Goal: Task Accomplishment & Management: Manage account settings

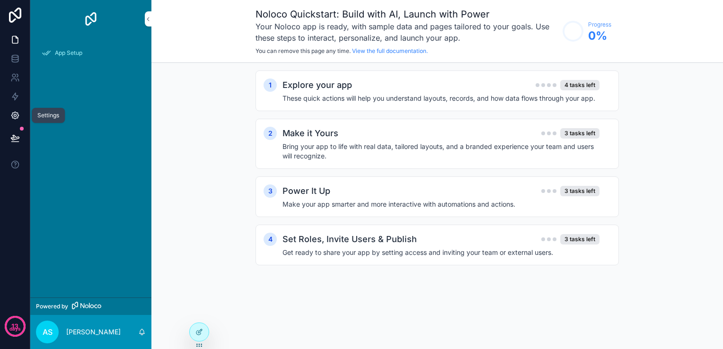
click at [20, 113] on link at bounding box center [15, 115] width 30 height 19
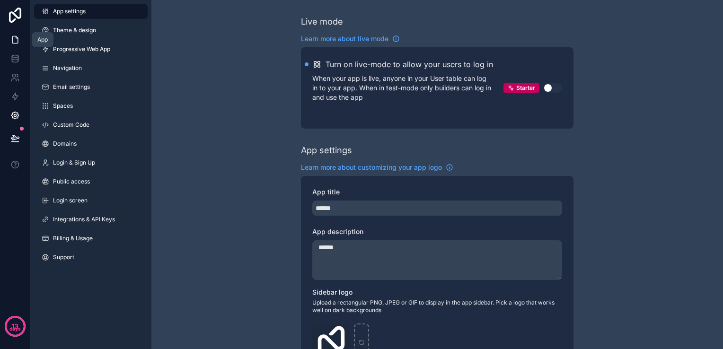
click at [14, 39] on icon at bounding box center [14, 39] width 9 height 9
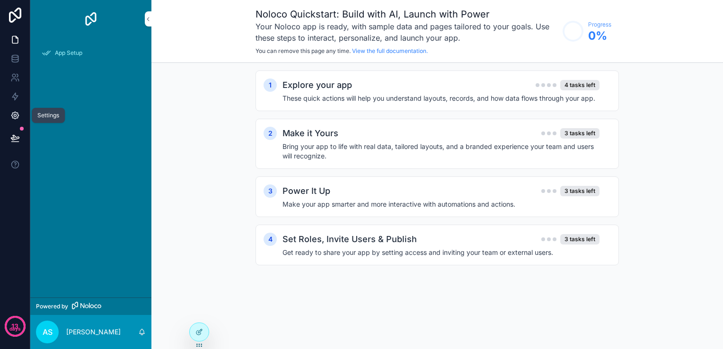
click at [19, 114] on icon at bounding box center [14, 115] width 9 height 9
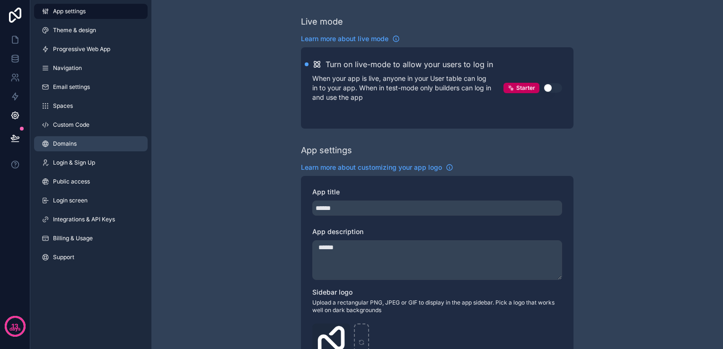
click at [86, 150] on link "Domains" at bounding box center [91, 143] width 114 height 15
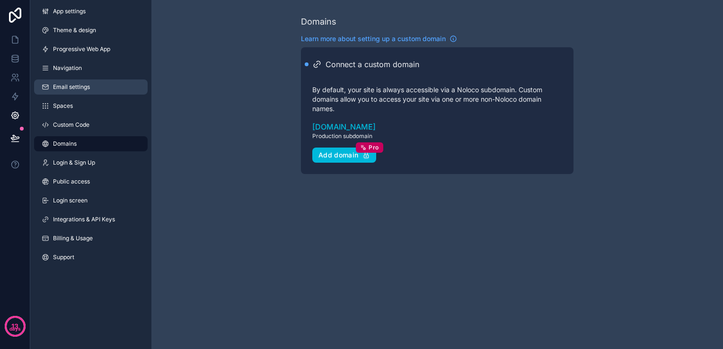
click at [78, 84] on span "Email settings" at bounding box center [71, 87] width 37 height 8
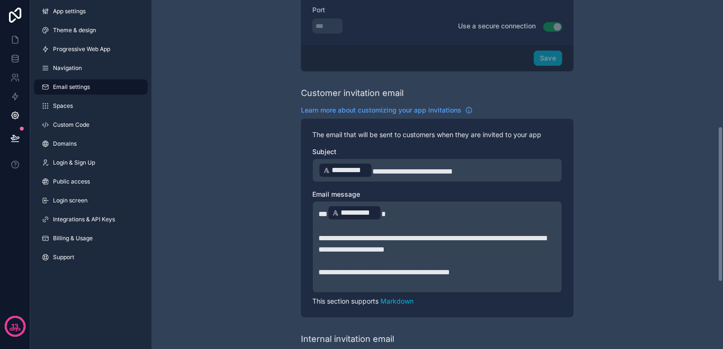
scroll to position [284, 0]
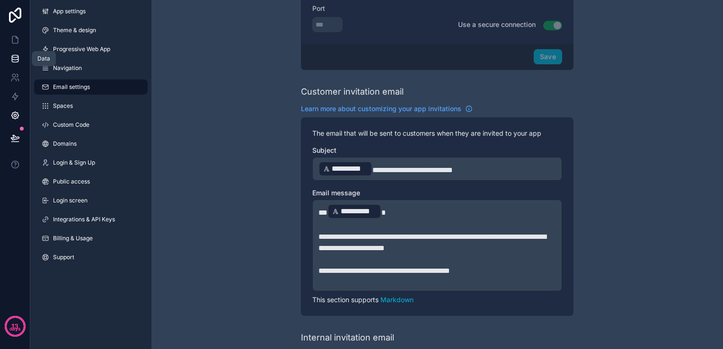
click at [10, 60] on icon at bounding box center [14, 58] width 9 height 9
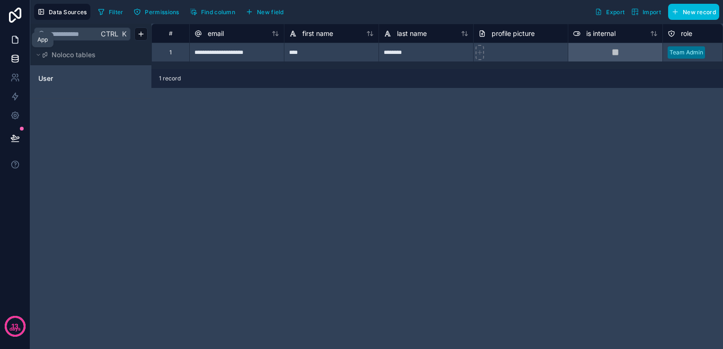
click at [15, 38] on icon at bounding box center [14, 39] width 9 height 9
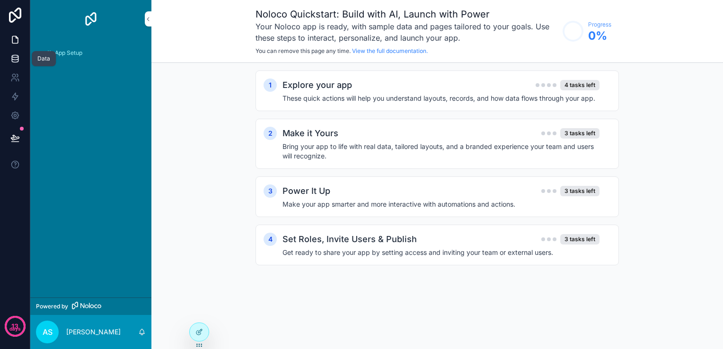
click at [9, 54] on link at bounding box center [15, 58] width 30 height 19
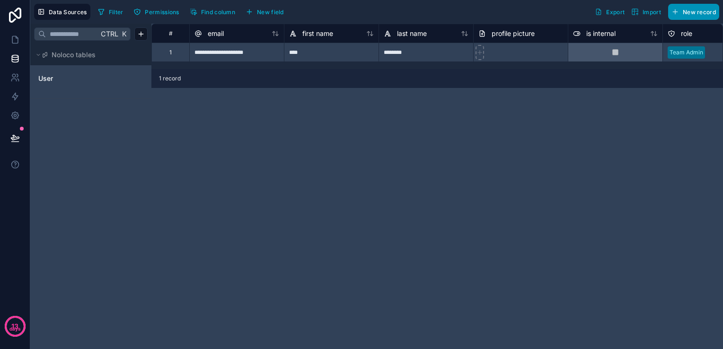
click at [679, 13] on icon "button" at bounding box center [676, 12] width 8 height 8
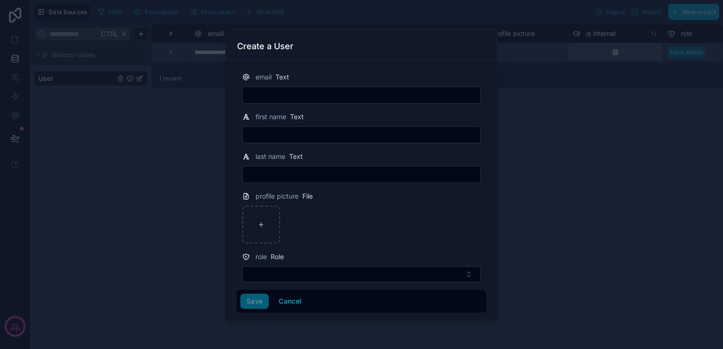
click at [140, 193] on div at bounding box center [361, 174] width 723 height 349
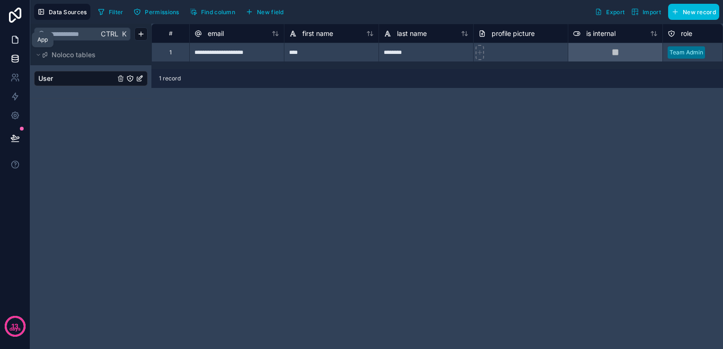
click at [13, 42] on icon at bounding box center [14, 39] width 9 height 9
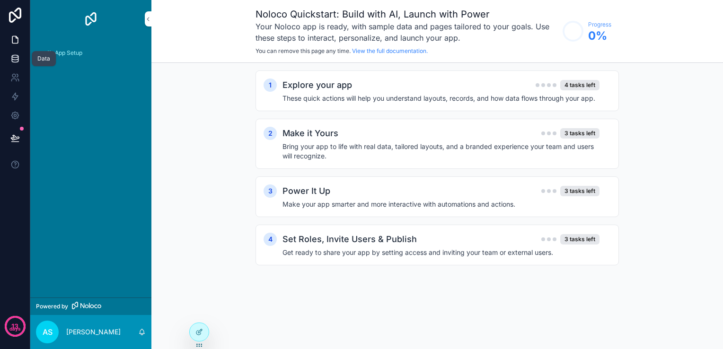
click at [15, 60] on icon at bounding box center [15, 58] width 6 height 4
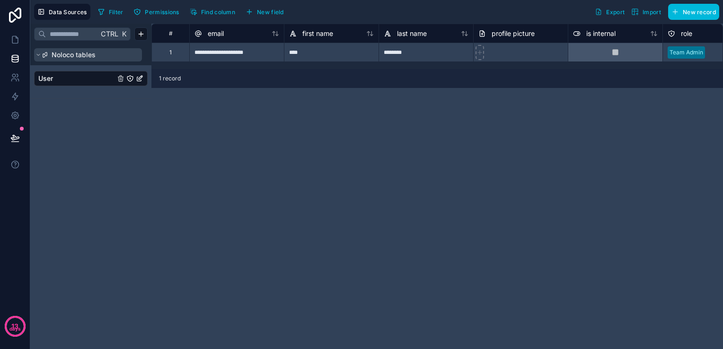
click at [55, 57] on span "Noloco tables" at bounding box center [74, 54] width 44 height 9
click at [87, 61] on button "Noloco tables" at bounding box center [88, 54] width 108 height 13
click at [144, 12] on button "Permissions" at bounding box center [156, 12] width 52 height 14
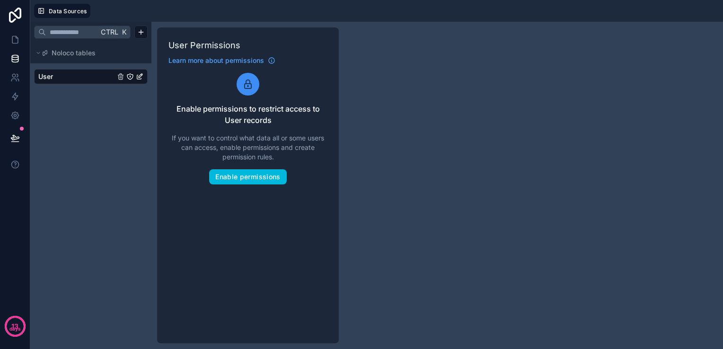
click at [98, 135] on div "Ctrl K Noloco tables User" at bounding box center [90, 185] width 121 height 327
click at [112, 176] on div "Ctrl K Noloco tables User" at bounding box center [90, 185] width 121 height 327
click at [65, 13] on span "Data Sources" at bounding box center [68, 11] width 38 height 7
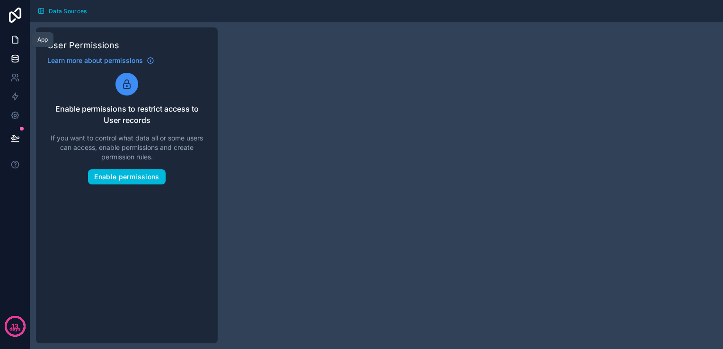
click at [12, 44] on icon at bounding box center [14, 39] width 9 height 9
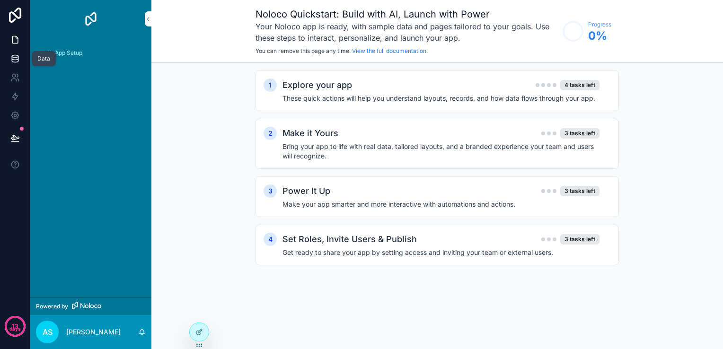
click at [10, 59] on icon at bounding box center [14, 58] width 9 height 9
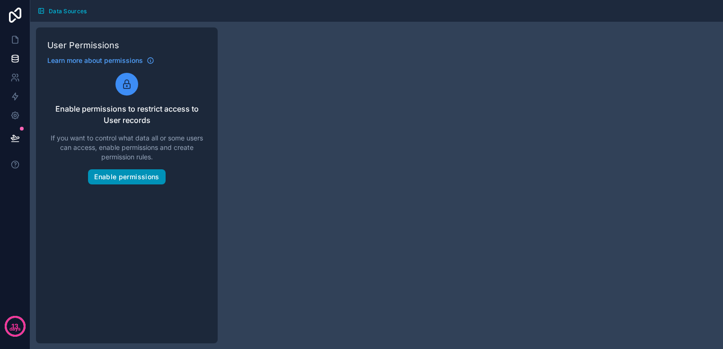
click at [124, 181] on button "Enable permissions" at bounding box center [126, 176] width 77 height 15
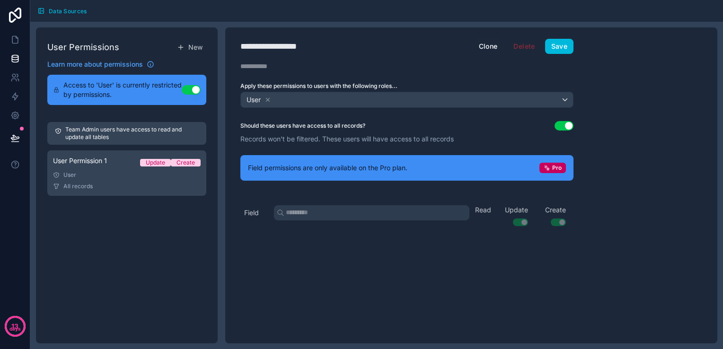
click at [491, 48] on button "Clone" at bounding box center [488, 46] width 31 height 15
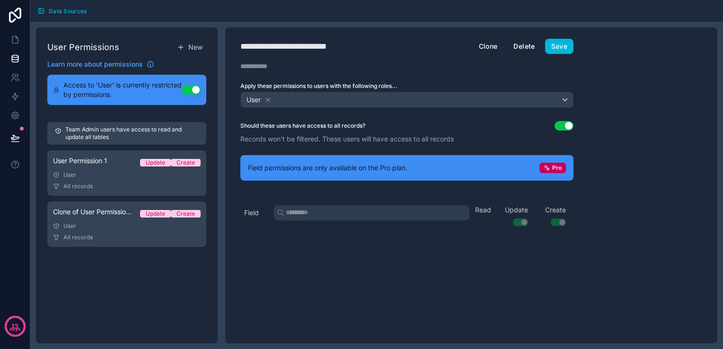
click at [521, 46] on button "Delete" at bounding box center [524, 46] width 34 height 15
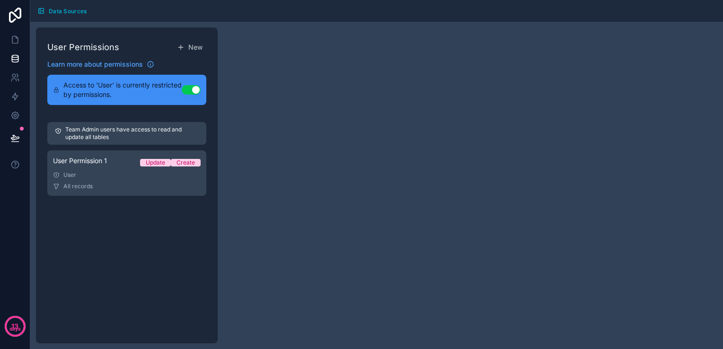
click at [59, 16] on button "Data Sources" at bounding box center [62, 11] width 56 height 14
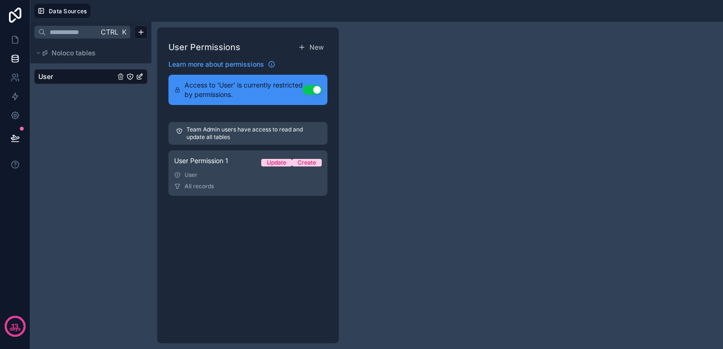
click at [52, 80] on span "User" at bounding box center [45, 76] width 15 height 9
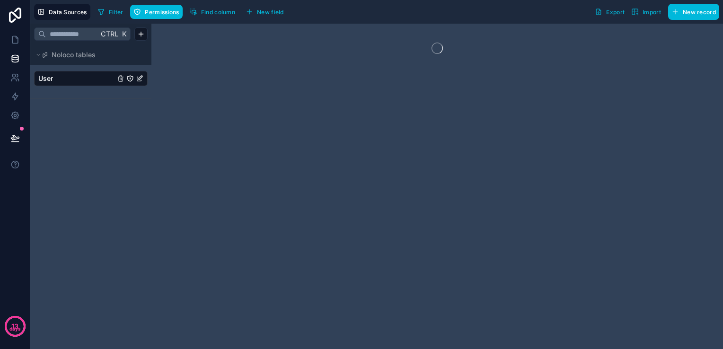
click at [52, 80] on span "User" at bounding box center [45, 78] width 15 height 9
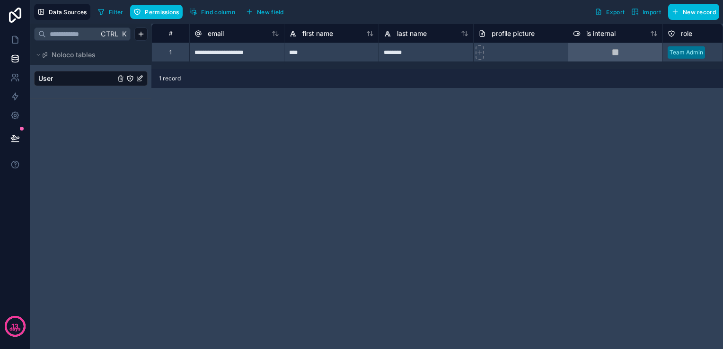
click at [52, 80] on span "User" at bounding box center [45, 78] width 15 height 9
click at [51, 57] on div "Noloco tables" at bounding box center [68, 54] width 53 height 9
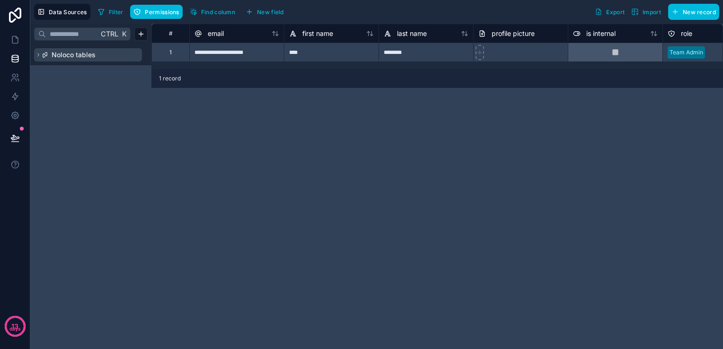
click at [51, 57] on div "Noloco tables" at bounding box center [68, 54] width 53 height 9
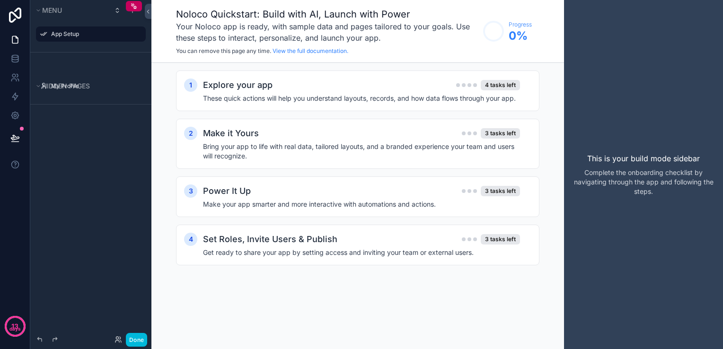
click at [72, 177] on div "Menu App Setup Hidden pages My Profile" at bounding box center [90, 169] width 121 height 338
click at [15, 39] on icon at bounding box center [14, 39] width 9 height 9
click at [12, 41] on icon at bounding box center [15, 39] width 6 height 7
click at [666, 162] on p "This is your build mode sidebar" at bounding box center [643, 158] width 113 height 11
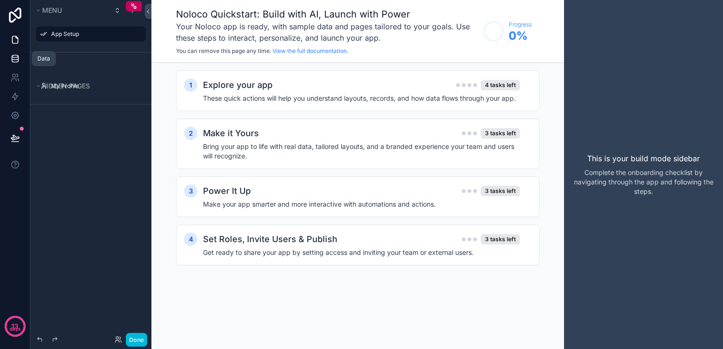
click at [12, 60] on icon at bounding box center [14, 58] width 9 height 9
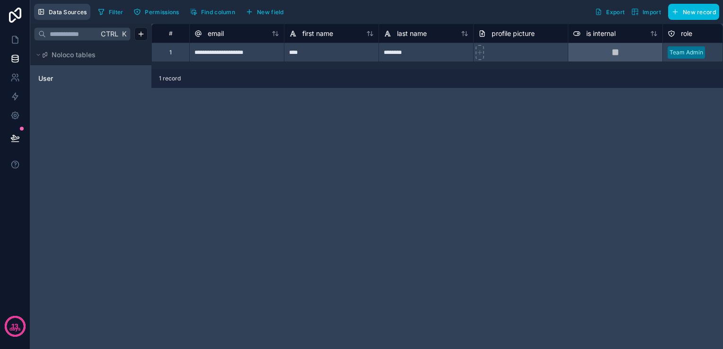
click at [61, 14] on span "Data Sources" at bounding box center [68, 12] width 38 height 7
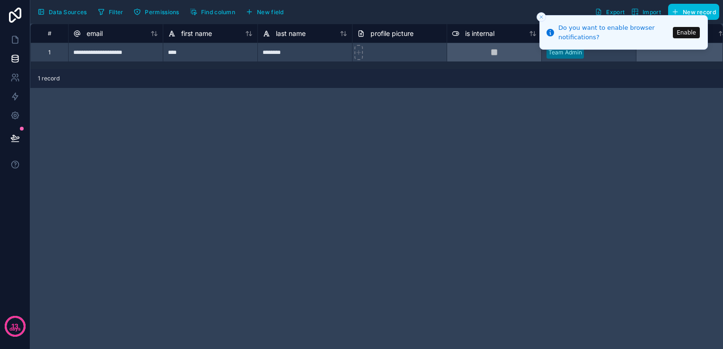
click at [61, 14] on span "Data Sources" at bounding box center [68, 12] width 38 height 7
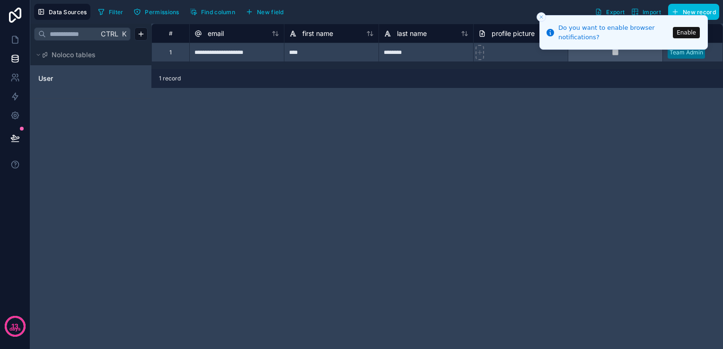
drag, startPoint x: 251, startPoint y: 135, endPoint x: 234, endPoint y: 128, distance: 18.2
click at [250, 135] on div "**********" at bounding box center [437, 187] width 572 height 326
click at [15, 44] on link at bounding box center [15, 39] width 30 height 19
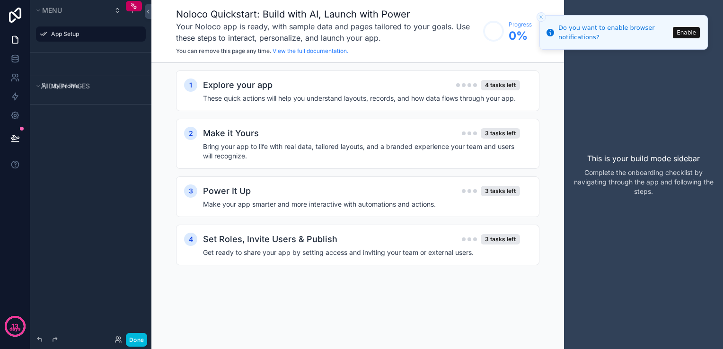
click at [349, 112] on div "1 Explore your app 4 tasks left These quick actions will help you understand la…" at bounding box center [357, 178] width 363 height 214
click at [354, 102] on h4 "These quick actions will help you understand layouts, records, and how data flo…" at bounding box center [361, 98] width 317 height 9
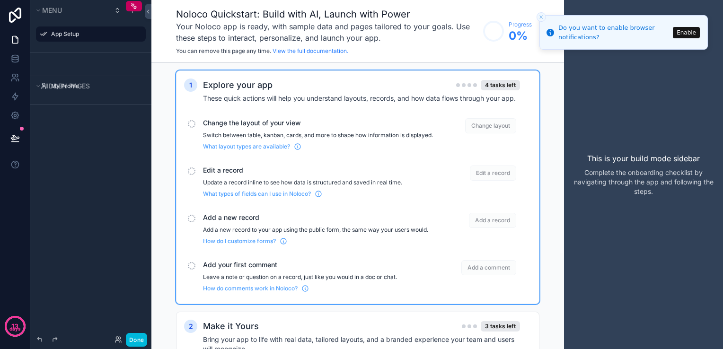
click at [212, 124] on span "Change the layout of your view" at bounding box center [318, 122] width 230 height 9
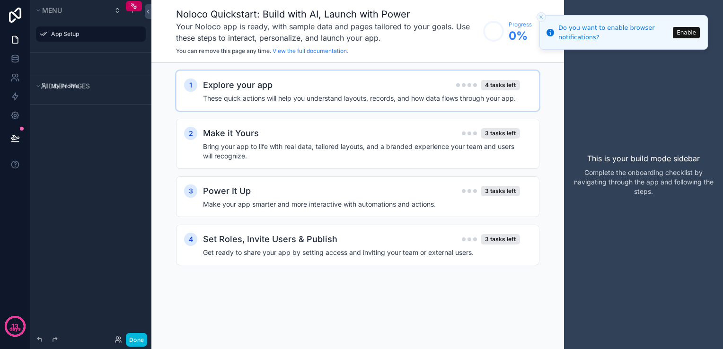
click at [241, 88] on h2 "Explore your app" at bounding box center [238, 85] width 70 height 13
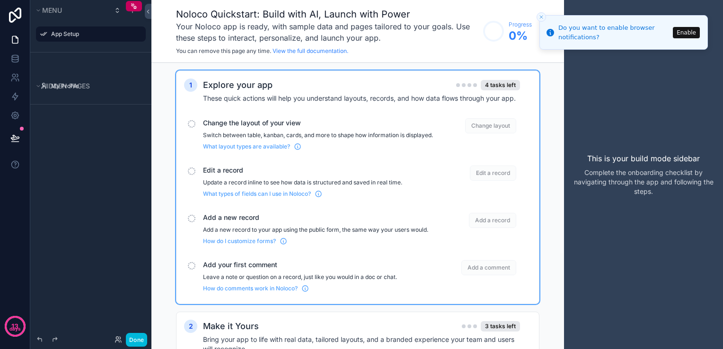
click at [488, 126] on span "Change layout" at bounding box center [490, 125] width 51 height 15
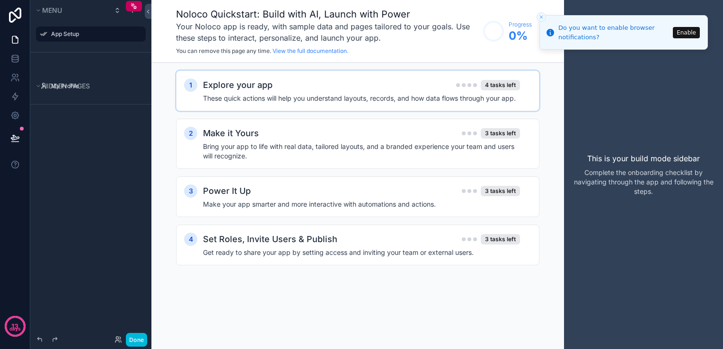
click at [495, 97] on h4 "These quick actions will help you understand layouts, records, and how data flo…" at bounding box center [361, 98] width 317 height 9
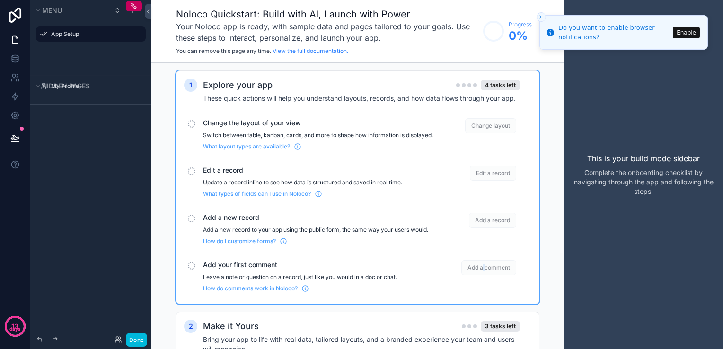
click at [484, 272] on span "Add a comment" at bounding box center [488, 267] width 55 height 15
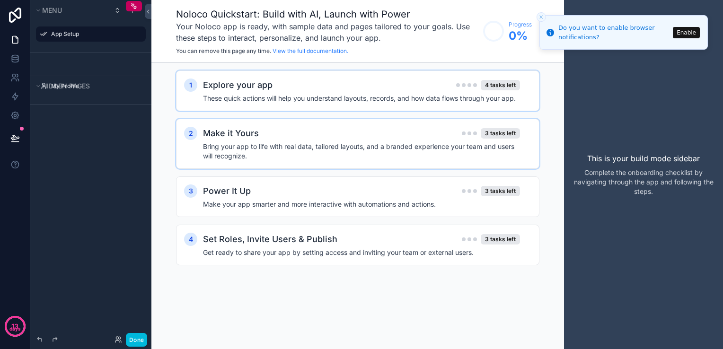
click at [469, 151] on h4 "Bring your app to life with real data, tailored layouts, and a branded experien…" at bounding box center [361, 151] width 317 height 19
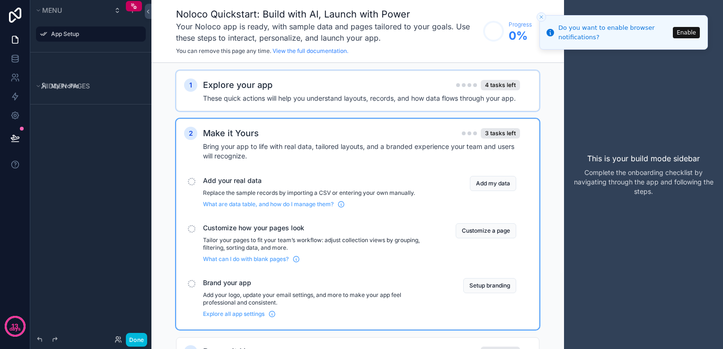
click at [216, 186] on div "Add your real data Replace the sample records by importing a CSV or entering yo…" at bounding box center [318, 192] width 230 height 32
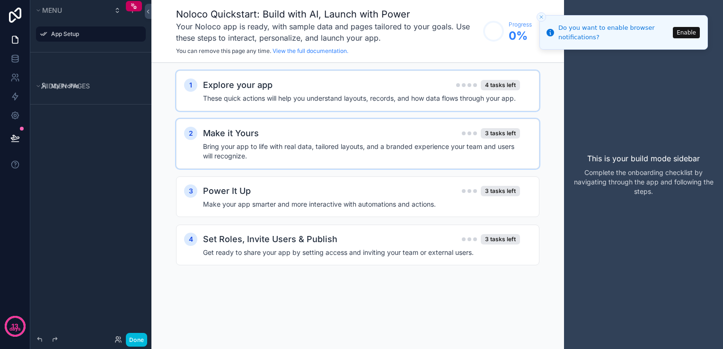
click at [234, 148] on h4 "Bring your app to life with real data, tailored layouts, and a branded experien…" at bounding box center [361, 151] width 317 height 19
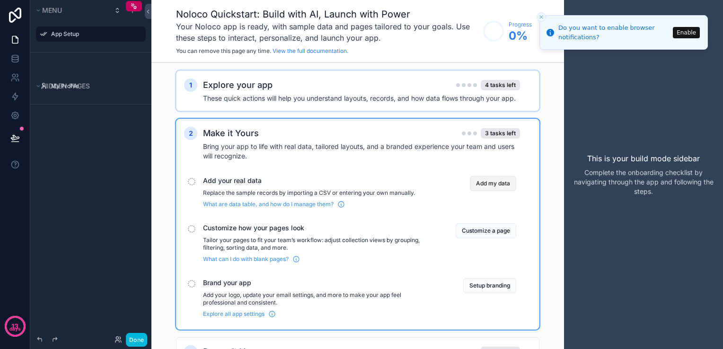
click at [492, 181] on button "Add my data" at bounding box center [493, 183] width 46 height 15
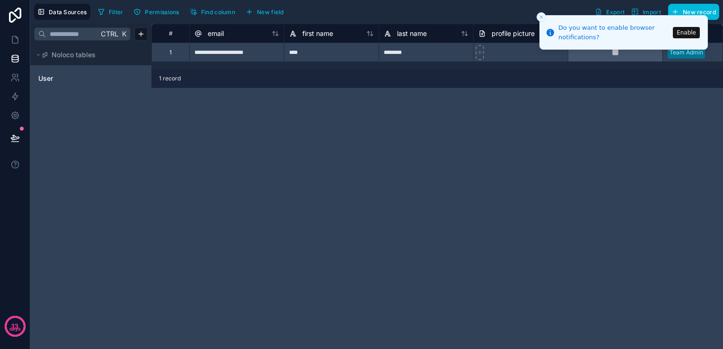
click at [165, 11] on span "Permissions" at bounding box center [162, 12] width 34 height 7
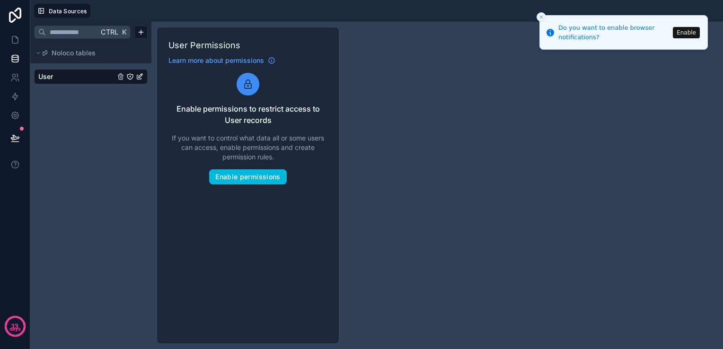
click at [115, 135] on div "Ctrl K Noloco tables User" at bounding box center [90, 185] width 121 height 327
click at [13, 39] on icon at bounding box center [14, 39] width 9 height 9
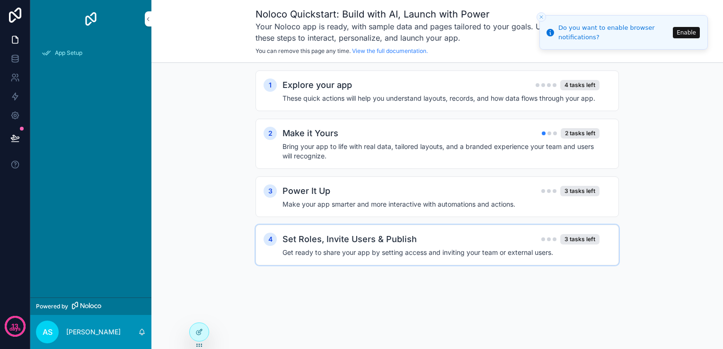
click at [356, 243] on h2 "Set Roles, Invite Users & Publish" at bounding box center [350, 239] width 134 height 13
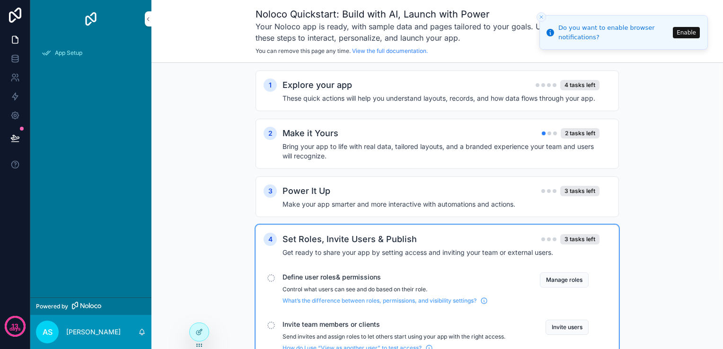
scroll to position [87, 0]
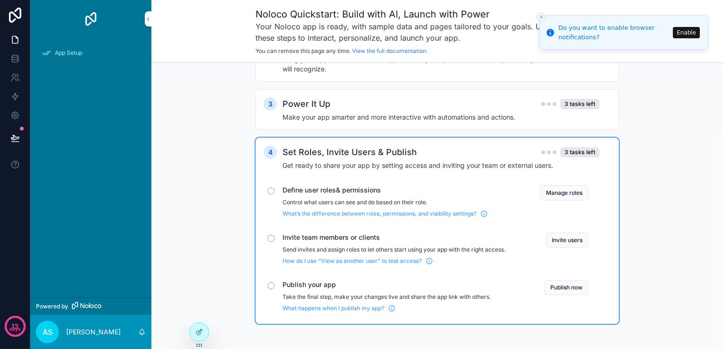
click at [202, 176] on div "1 Explore your app 4 tasks left These quick actions will help you understand la…" at bounding box center [437, 163] width 572 height 375
click at [15, 18] on icon at bounding box center [15, 15] width 12 height 15
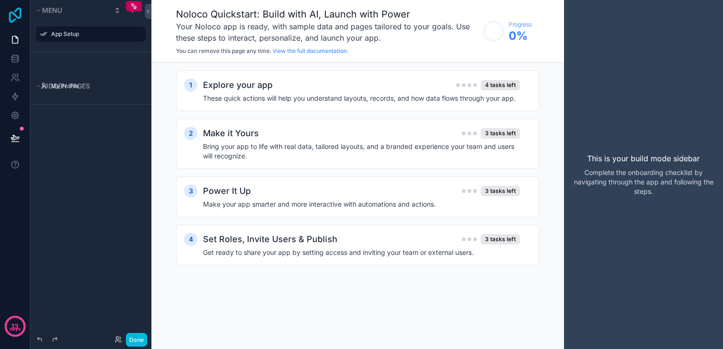
click at [7, 16] on icon at bounding box center [15, 15] width 19 height 15
click at [62, 31] on label "App Setup" at bounding box center [95, 34] width 89 height 8
click at [16, 39] on icon at bounding box center [14, 39] width 9 height 9
click at [505, 130] on div "3 tasks left" at bounding box center [500, 133] width 39 height 10
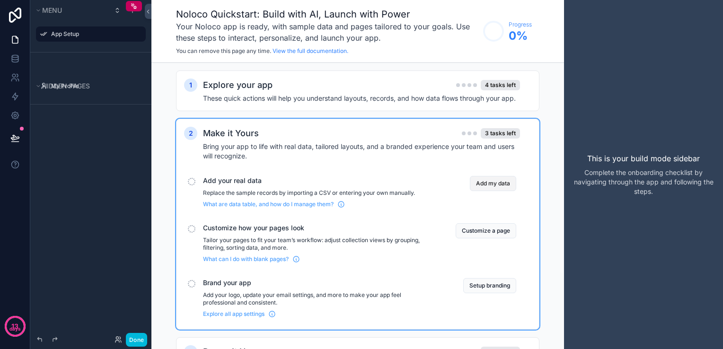
click at [484, 185] on button "Add my data" at bounding box center [493, 183] width 46 height 15
